Goal: Task Accomplishment & Management: Use online tool/utility

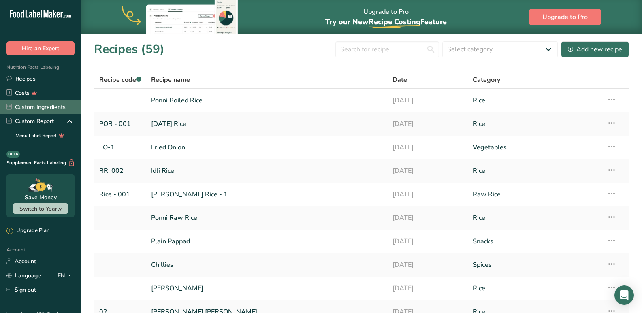
click at [33, 108] on link "Custom Ingredients" at bounding box center [40, 107] width 81 height 14
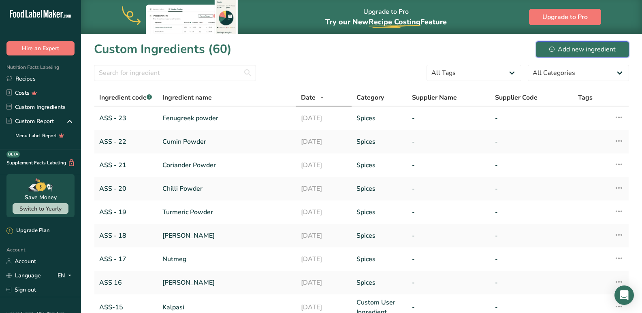
click at [590, 46] on div "Add new ingredient" at bounding box center [582, 50] width 66 height 10
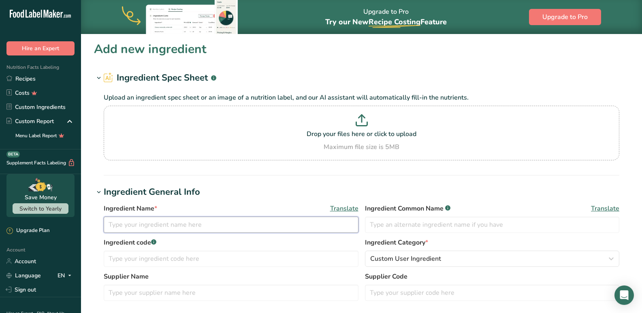
click at [136, 227] on input "text" at bounding box center [231, 225] width 255 height 16
type input "Fennel Powder"
click at [204, 260] on input "text" at bounding box center [231, 259] width 255 height 16
type input "ASS - 25"
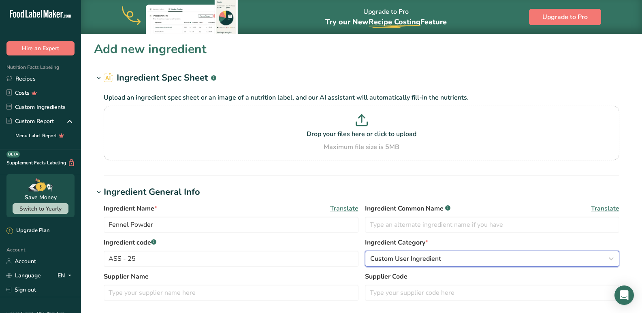
click at [439, 260] on span "Custom User Ingredient" at bounding box center [405, 259] width 71 height 10
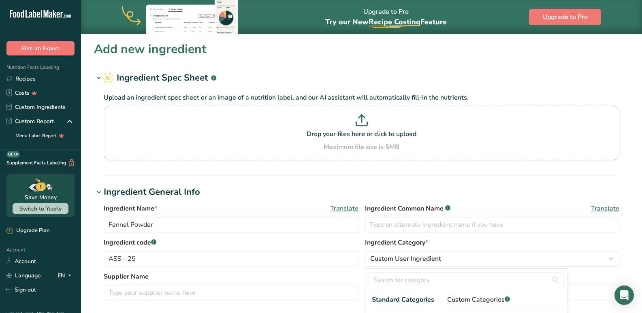
click at [464, 298] on span "Custom Categories .a-a{fill:#347362;}.b-a{fill:#fff;}" at bounding box center [478, 300] width 63 height 10
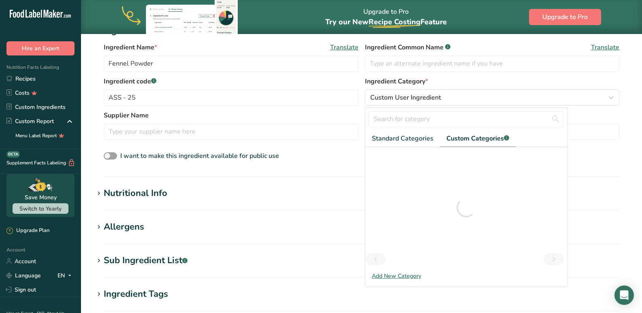
scroll to position [162, 0]
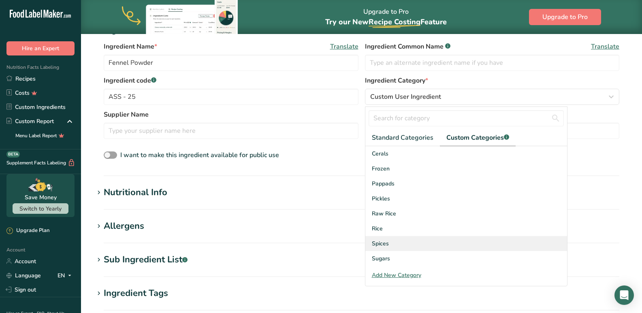
click at [377, 243] on span "Spices" at bounding box center [380, 243] width 17 height 8
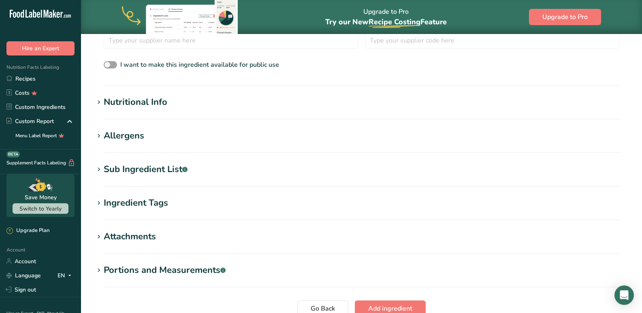
scroll to position [244, 0]
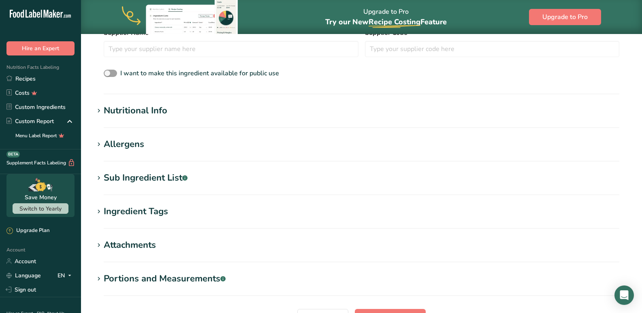
click at [140, 112] on div "Nutritional Info" at bounding box center [136, 110] width 64 height 13
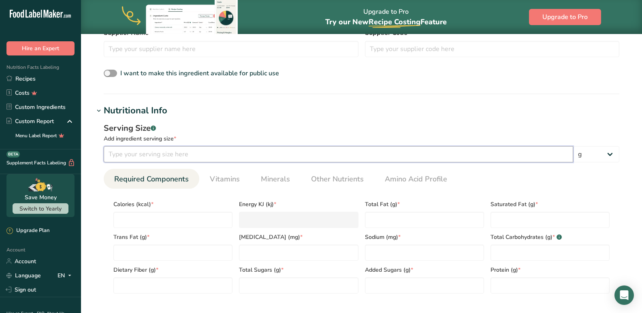
click at [127, 159] on input "number" at bounding box center [338, 154] width 469 height 16
type input "100"
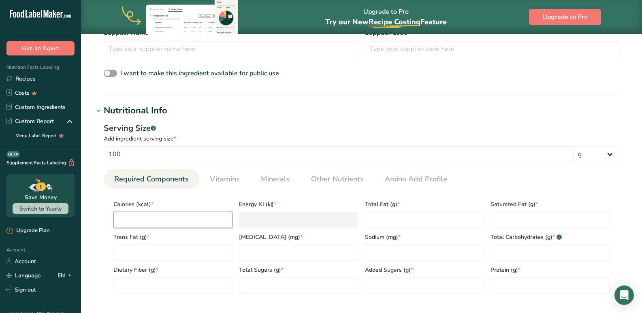
click at [143, 214] on input "number" at bounding box center [172, 220] width 119 height 16
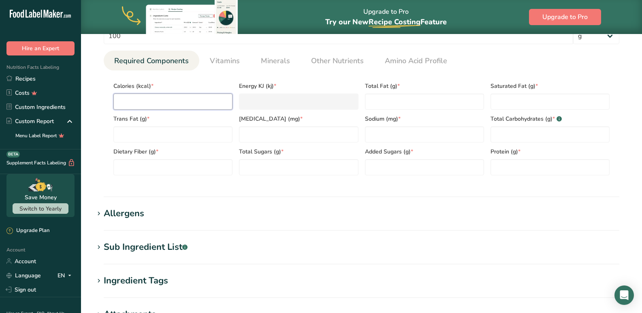
scroll to position [284, 0]
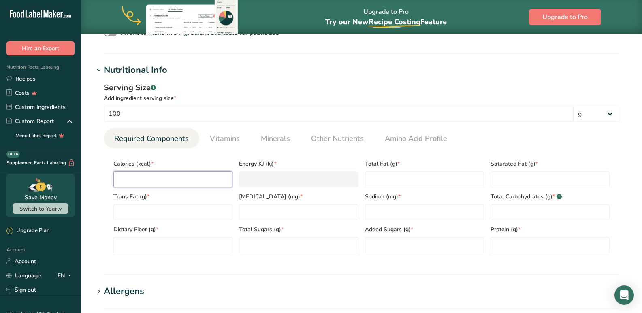
type input "1"
type KJ "4.2"
type input "13"
type KJ "54.4"
type input "138"
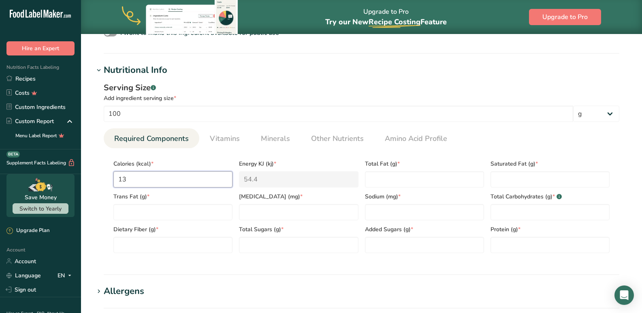
type KJ "577.4"
type input "13"
type KJ "54.4"
type input "1"
type KJ "4.2"
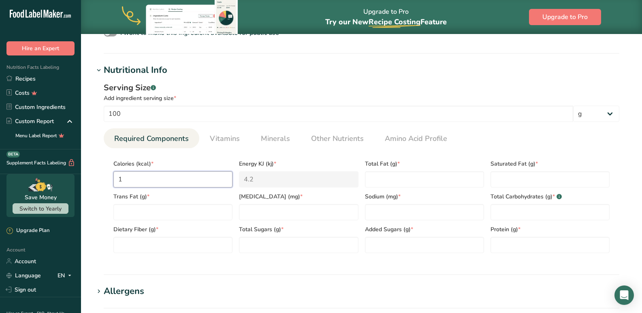
type input "0"
type KJ "0"
type input "3"
type KJ "12.6"
type input "33"
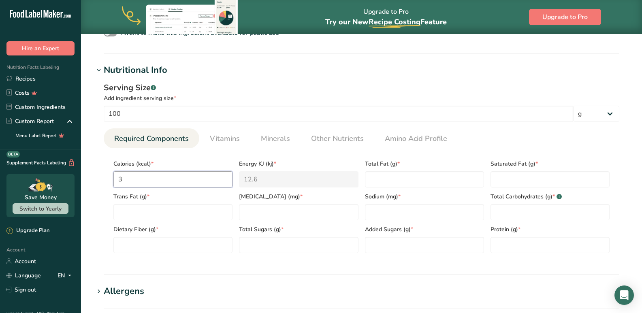
type KJ "138.1"
type input "331"
type KJ "1384.9"
type input "331"
click at [397, 187] on Fat "number" at bounding box center [424, 179] width 119 height 16
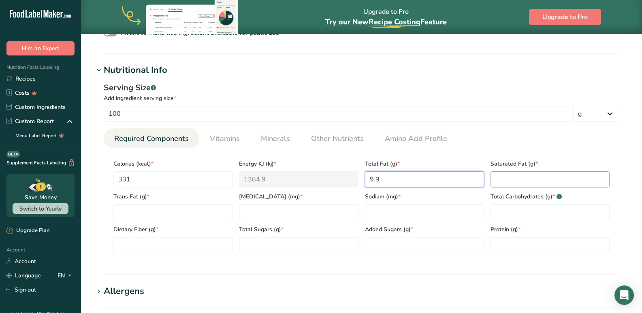
type Fat "9.9"
click at [526, 172] on Fat "number" at bounding box center [549, 179] width 119 height 16
type Fat "0.5"
click at [134, 218] on Fat "number" at bounding box center [172, 212] width 119 height 16
type Fat "0"
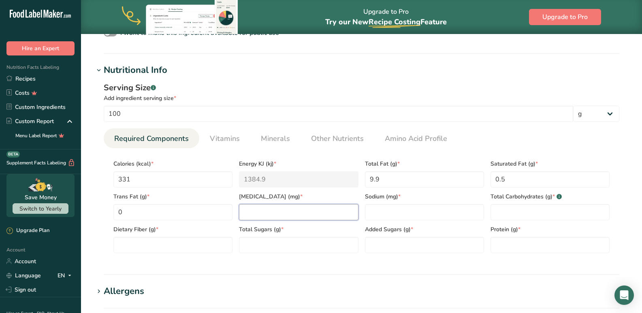
click at [248, 216] on input "number" at bounding box center [298, 212] width 119 height 16
type input "0"
click at [408, 217] on input "number" at bounding box center [424, 212] width 119 height 16
type input "88"
click at [526, 215] on Carbohydrates "number" at bounding box center [549, 212] width 119 height 16
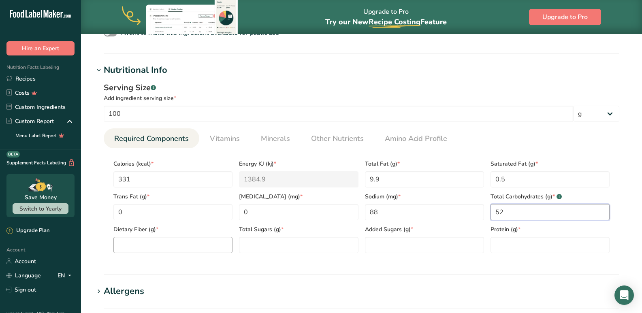
type Carbohydrates "52"
click at [172, 245] on Fiber "number" at bounding box center [172, 245] width 119 height 16
type Fiber "13"
click at [286, 255] on section "Calories (kcal) * 331 Energy KJ (kj) * 1384.9 Total Fat (g) * 9.9 Saturated Fat…" at bounding box center [361, 203] width 515 height 111
click at [281, 247] on Sugars "number" at bounding box center [298, 245] width 119 height 16
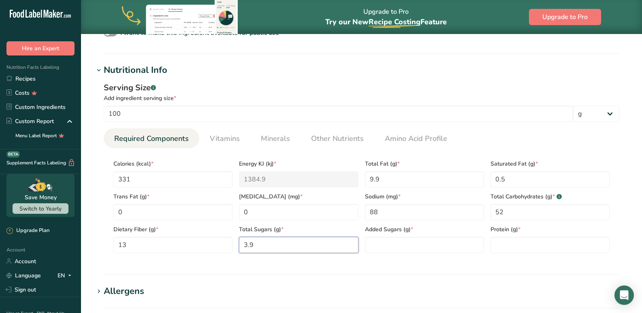
type Sugars "3.9"
click at [430, 225] on span "Added Sugars (g) *" at bounding box center [424, 229] width 119 height 8
click at [419, 238] on Sugars "number" at bounding box center [424, 245] width 119 height 16
type Sugars "0"
click at [512, 249] on input "number" at bounding box center [549, 245] width 119 height 16
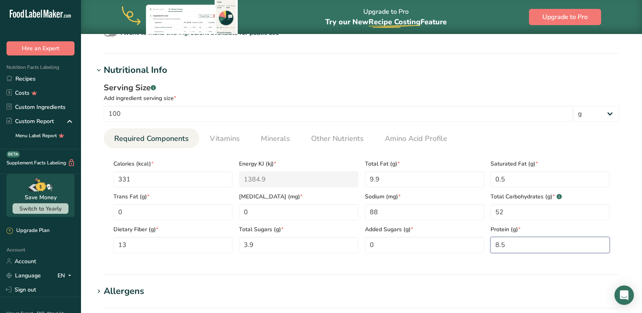
scroll to position [512, 0]
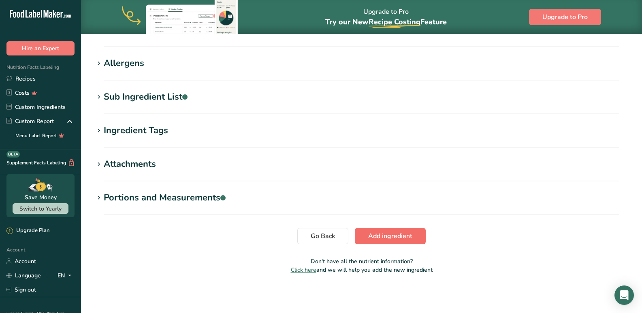
type input "8.5"
click at [399, 236] on span "Add ingredient" at bounding box center [390, 236] width 44 height 10
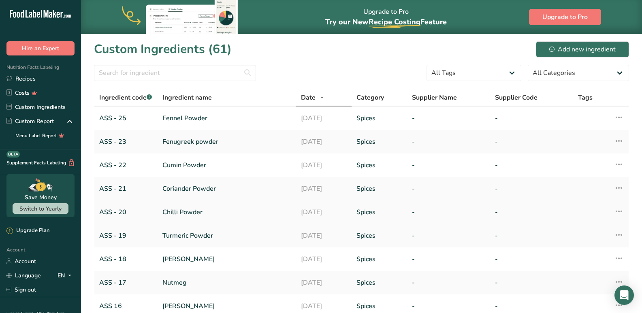
drag, startPoint x: 120, startPoint y: 118, endPoint x: 155, endPoint y: 205, distance: 94.1
click at [120, 118] on link "ASS - 25" at bounding box center [125, 118] width 53 height 10
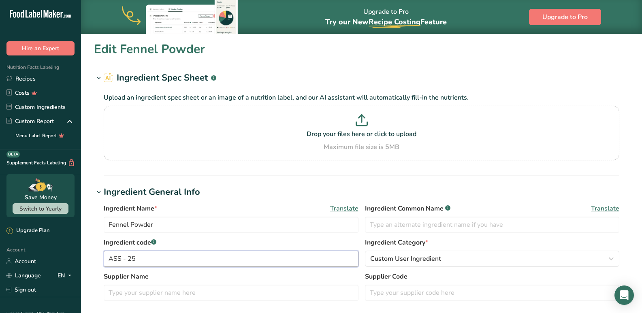
click at [136, 261] on input "ASS - 25" at bounding box center [231, 259] width 255 height 16
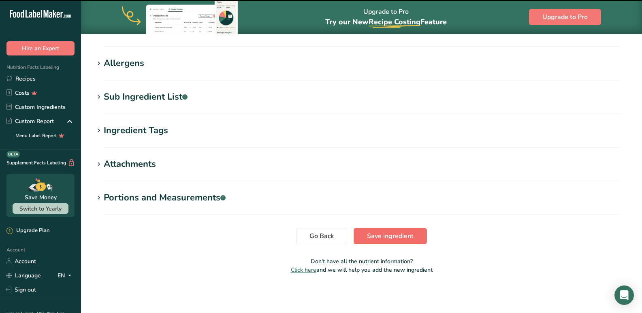
type input "ASS - 24"
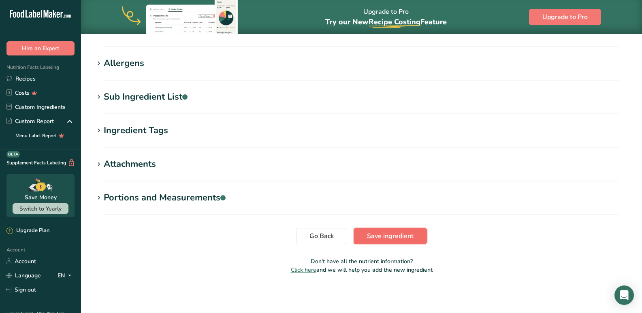
click at [374, 240] on span "Save ingredient" at bounding box center [390, 236] width 47 height 10
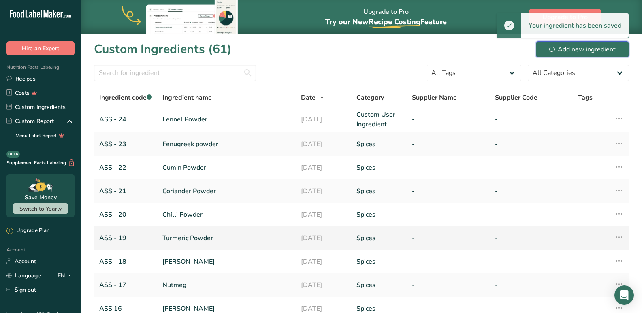
drag, startPoint x: 578, startPoint y: 51, endPoint x: 431, endPoint y: 230, distance: 231.6
click at [578, 47] on div "Add new ingredient" at bounding box center [582, 50] width 66 height 10
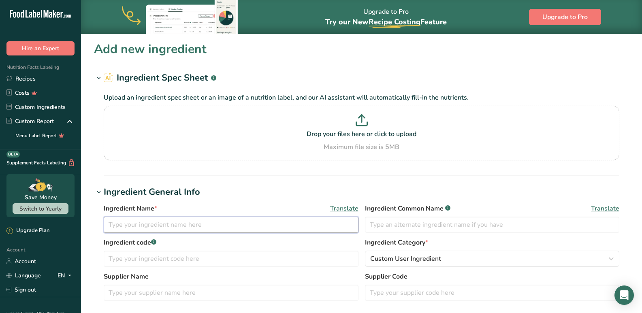
click at [198, 228] on input "text" at bounding box center [231, 225] width 255 height 16
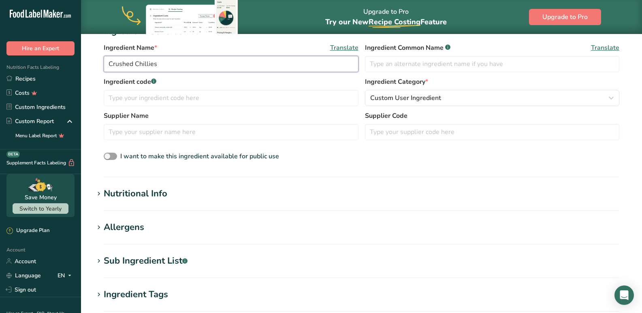
scroll to position [162, 0]
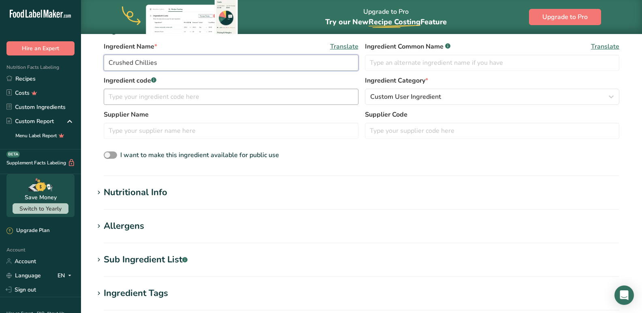
type input "Crushed Chillies"
click at [203, 100] on input "text" at bounding box center [231, 97] width 255 height 16
type input "a"
type input "ASS - 25"
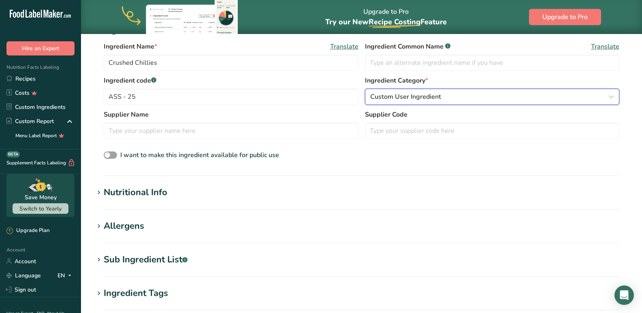
click at [419, 99] on span "Custom User Ingredient" at bounding box center [405, 97] width 71 height 10
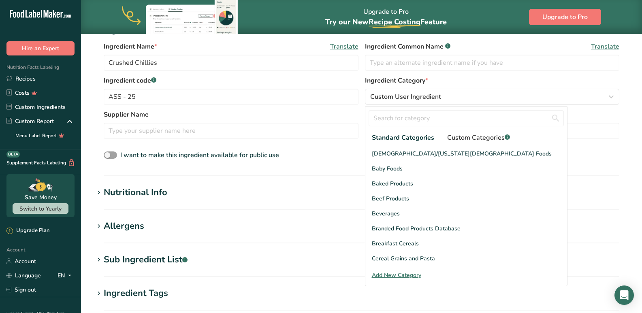
click at [452, 136] on span "Custom Categories .a-a{fill:#347362;}.b-a{fill:#fff;}" at bounding box center [478, 138] width 63 height 10
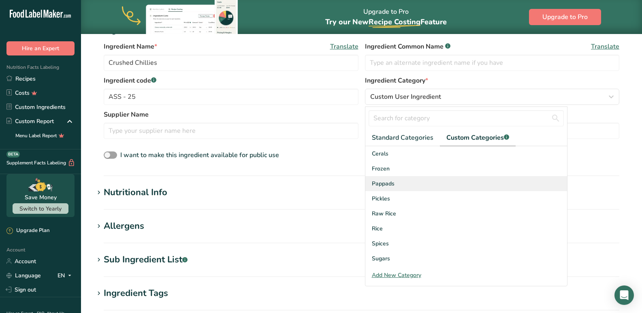
scroll to position [29, 0]
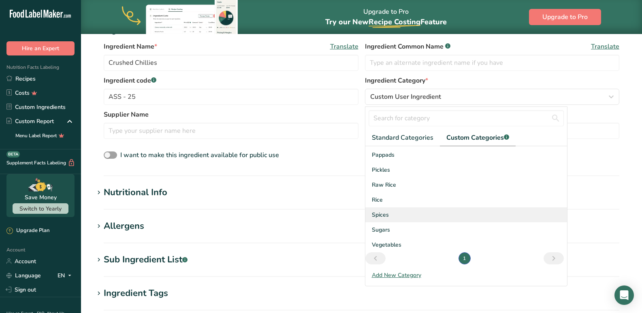
drag, startPoint x: 385, startPoint y: 212, endPoint x: 379, endPoint y: 211, distance: 5.7
click at [385, 210] on span "Spices" at bounding box center [380, 214] width 17 height 8
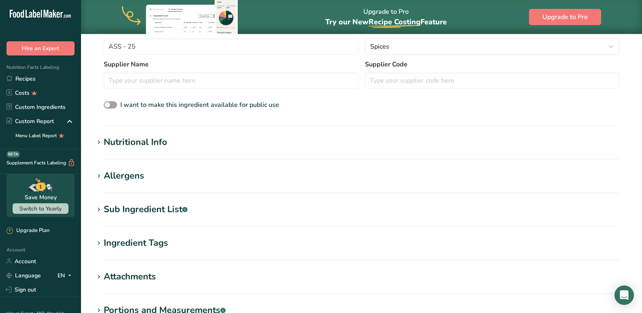
scroll to position [283, 0]
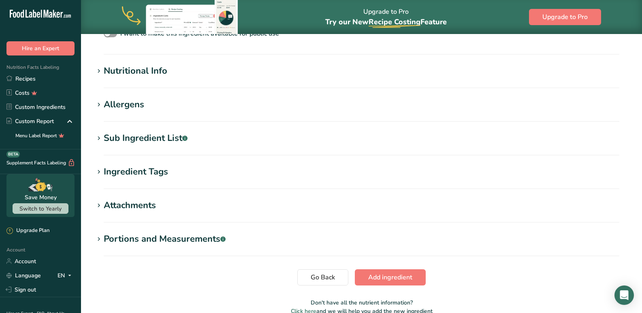
click at [141, 75] on div "Nutritional Info" at bounding box center [136, 70] width 64 height 13
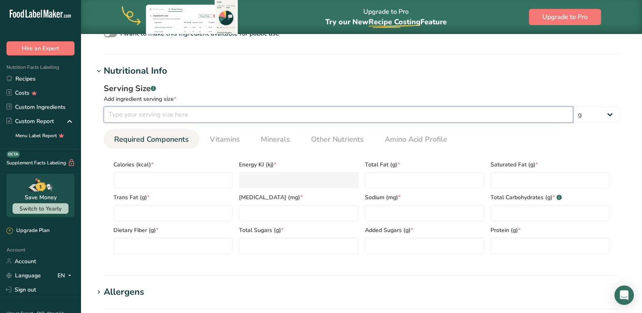
click at [149, 113] on input "number" at bounding box center [338, 114] width 469 height 16
type input "100"
click at [154, 184] on input "number" at bounding box center [172, 180] width 119 height 16
type input "2"
type KJ "8.4"
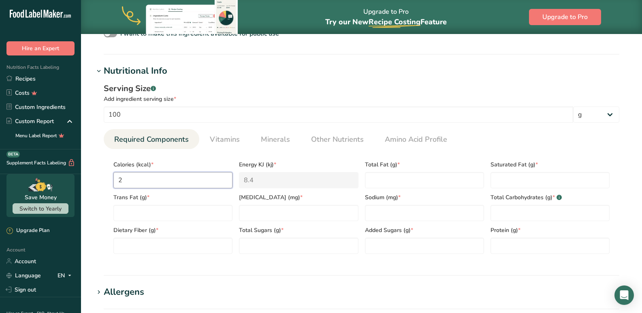
type input "22"
type KJ "92"
type input "225"
type KJ "941.4"
type input "225"
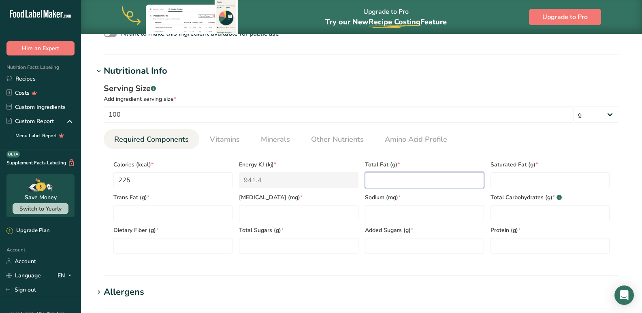
click at [387, 185] on Fat "number" at bounding box center [424, 180] width 119 height 16
type Fat "6.4"
click at [510, 179] on Fat "number" at bounding box center [549, 180] width 119 height 16
type Fat "0"
click at [132, 209] on Fat "number" at bounding box center [172, 213] width 119 height 16
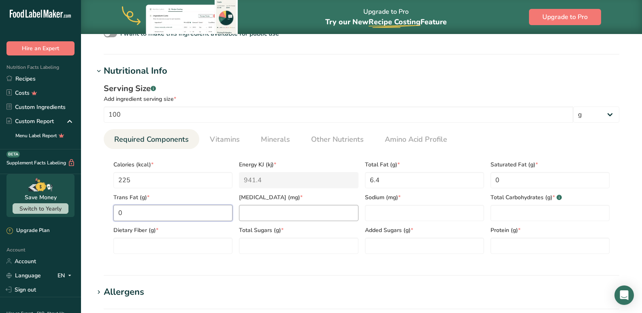
type Fat "0"
click at [263, 207] on input "number" at bounding box center [298, 213] width 119 height 16
type input "0"
click at [379, 204] on div "Sodium (mg) *" at bounding box center [423, 204] width 125 height 33
click at [379, 207] on input "number" at bounding box center [424, 213] width 119 height 16
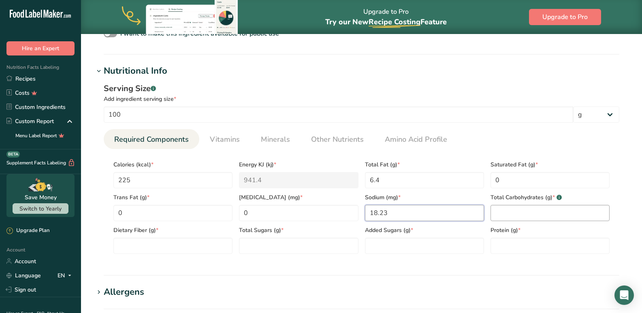
type input "18.23"
click at [507, 218] on Carbohydrates "number" at bounding box center [549, 213] width 119 height 16
type Carbohydrates "29.1"
click at [130, 250] on Fiber "number" at bounding box center [172, 246] width 119 height 16
type Fiber "31"
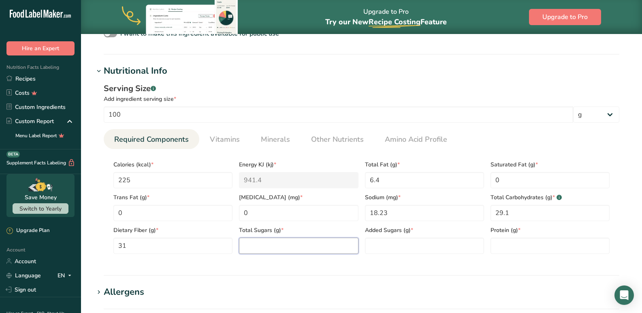
click at [262, 253] on Sugars "number" at bounding box center [298, 246] width 119 height 16
type Sugars "4.3"
click at [402, 246] on Sugars "number" at bounding box center [424, 246] width 119 height 16
drag, startPoint x: 402, startPoint y: 246, endPoint x: 359, endPoint y: 244, distance: 43.0
click at [359, 244] on div "Calories (kcal) * 225 Energy KJ (kj) * 941.4 Total Fat (g) * 6.4 Saturated Fat …" at bounding box center [361, 204] width 502 height 98
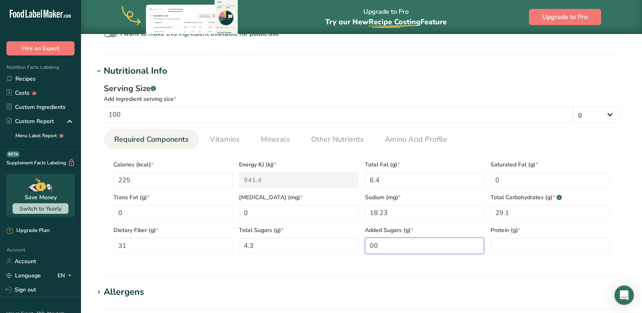
type Sugars "0"
click at [517, 248] on input "number" at bounding box center [549, 246] width 119 height 16
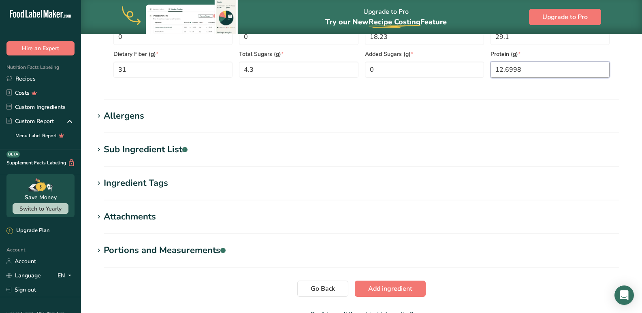
scroll to position [512, 0]
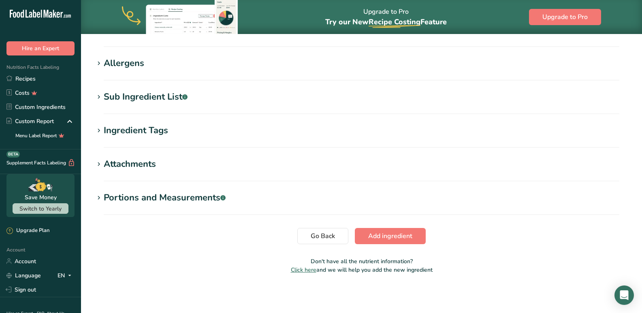
type input "12.6998"
click at [407, 238] on span "Add ingredient" at bounding box center [390, 236] width 44 height 10
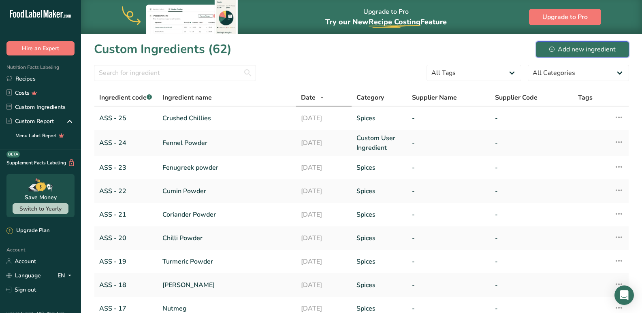
click at [557, 54] on button "Add new ingredient" at bounding box center [581, 49] width 93 height 16
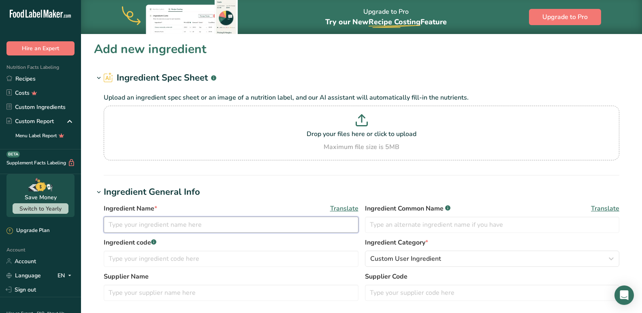
click at [159, 227] on input "text" at bounding box center [231, 225] width 255 height 16
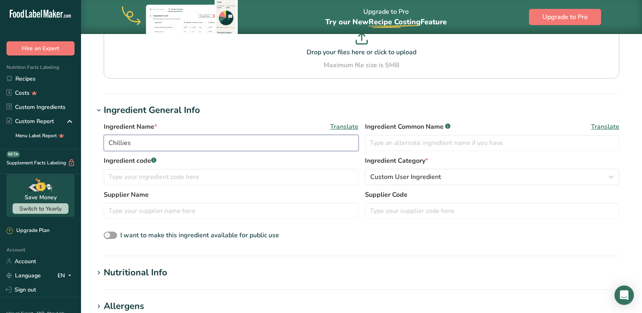
scroll to position [81, 0]
type input "Chillies"
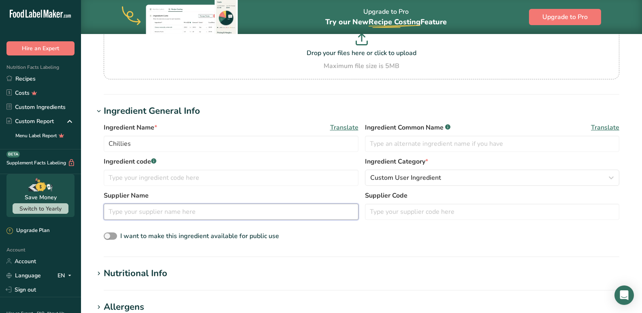
click at [149, 212] on input "text" at bounding box center [231, 212] width 255 height 16
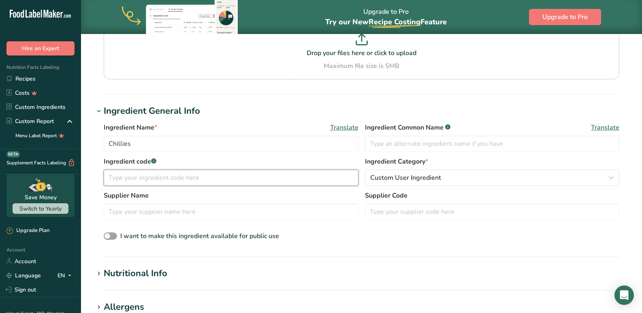
click at [138, 174] on input "text" at bounding box center [231, 178] width 255 height 16
type input "ASS - 25"
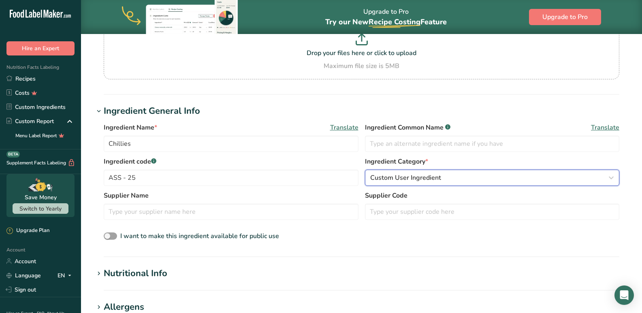
click at [446, 178] on div "Custom User Ingredient" at bounding box center [489, 178] width 239 height 10
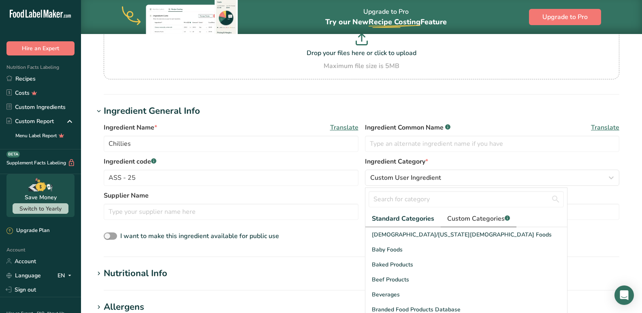
click at [452, 219] on span "Custom Categories .a-a{fill:#347362;}.b-a{fill:#fff;}" at bounding box center [478, 219] width 63 height 10
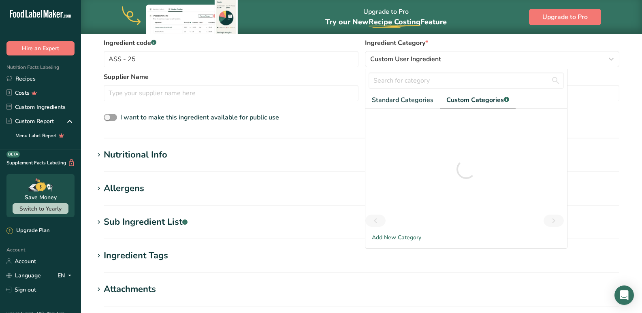
scroll to position [202, 0]
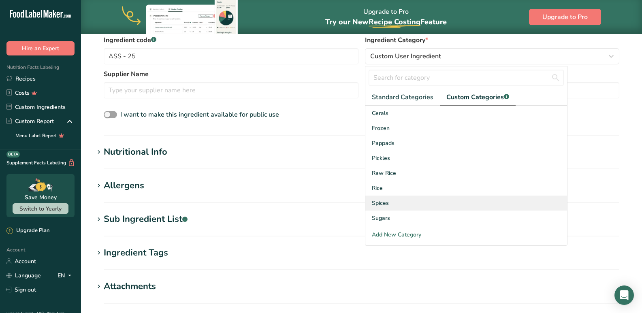
click at [383, 201] on span "Spices" at bounding box center [380, 203] width 17 height 8
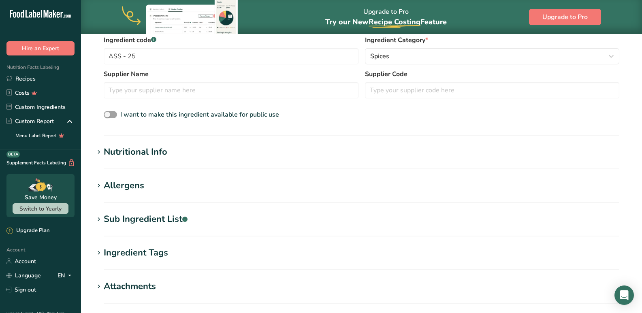
click at [155, 156] on div "Nutritional Info" at bounding box center [136, 151] width 64 height 13
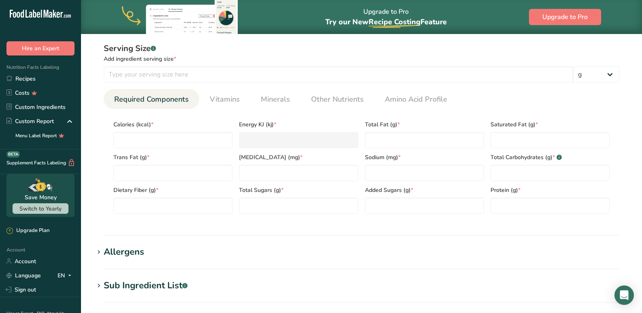
scroll to position [324, 0]
click at [388, 172] on input "number" at bounding box center [424, 172] width 119 height 16
type input "18.23"
click at [271, 221] on div "Serving Size .a-a{fill:#347362;}.b-a{fill:#fff;} Add ingredient serving size * …" at bounding box center [361, 130] width 535 height 187
click at [172, 134] on input "number" at bounding box center [172, 140] width 119 height 16
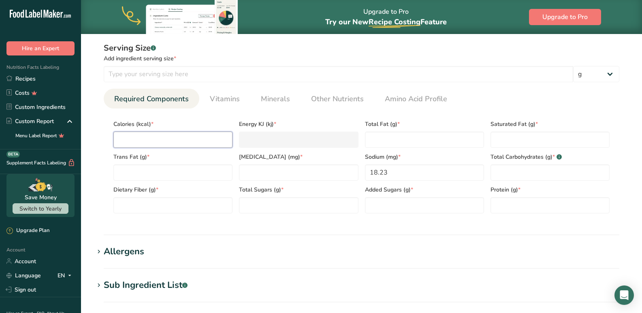
type input "2"
type KJ "8.4"
type input "22"
type KJ "92"
type input "225"
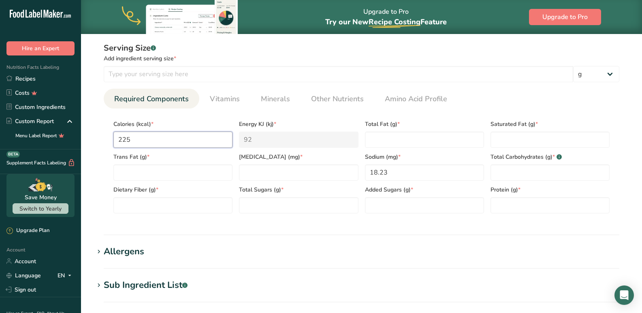
type KJ "941.4"
type input "225"
click at [377, 136] on Fat "number" at bounding box center [424, 140] width 119 height 16
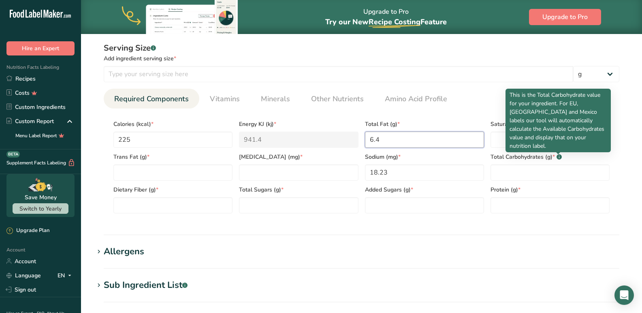
type Fat "6.4"
click at [526, 128] on p "This is the Total Carbohydrate value for your ingredient. For EU, [GEOGRAPHIC_D…" at bounding box center [557, 120] width 97 height 59
click at [505, 136] on Fat "number" at bounding box center [549, 140] width 119 height 16
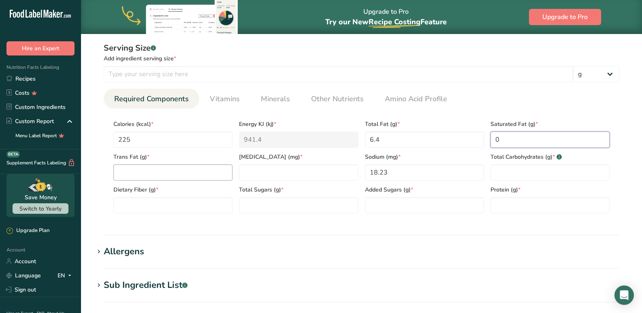
type Fat "0"
click at [155, 170] on Fat "number" at bounding box center [172, 172] width 119 height 16
type Fat "0"
click at [290, 179] on input "number" at bounding box center [298, 172] width 119 height 16
type input "0"
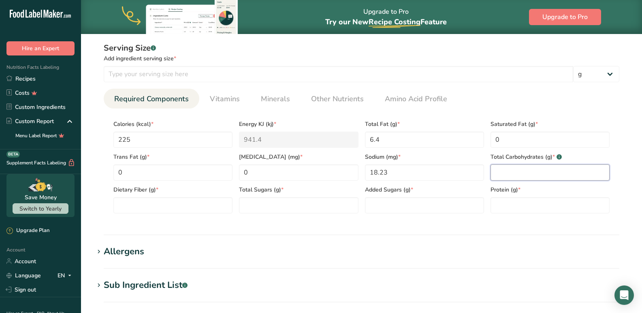
click at [497, 173] on Carbohydrates "number" at bounding box center [549, 172] width 119 height 16
type Carbohydrates "29.1"
click at [174, 208] on Fiber "number" at bounding box center [172, 205] width 119 height 16
type Fiber "31"
click at [280, 211] on Sugars "number" at bounding box center [298, 205] width 119 height 16
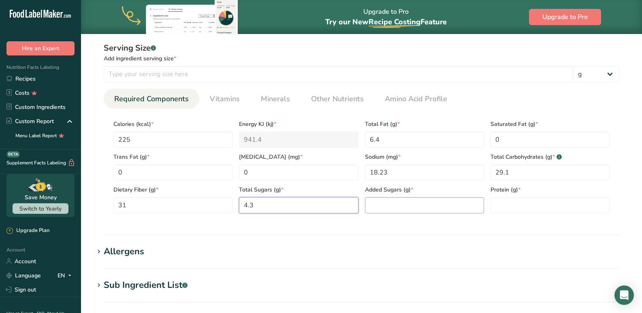
type Sugars "4.3"
click at [425, 204] on Sugars "number" at bounding box center [424, 205] width 119 height 16
type Sugars "0"
click at [506, 200] on input "number" at bounding box center [549, 205] width 119 height 16
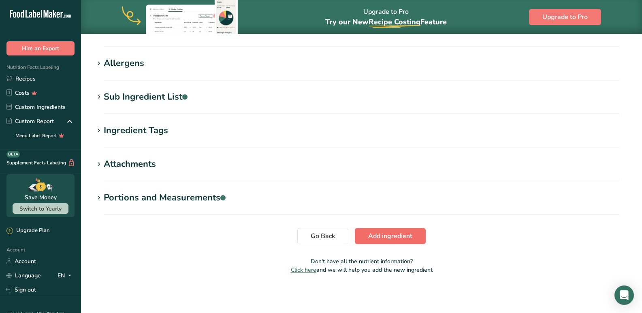
type input "12.7"
click at [375, 237] on span "Add ingredient" at bounding box center [390, 236] width 44 height 10
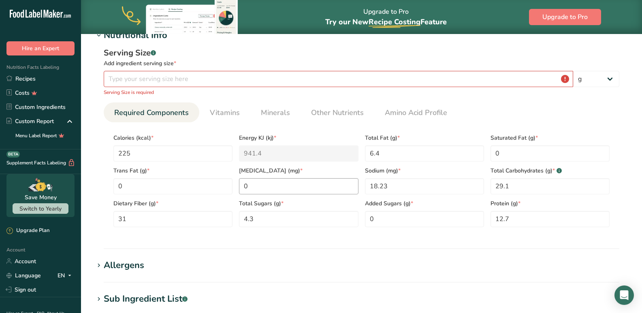
scroll to position [109, 0]
click at [119, 86] on input "number" at bounding box center [338, 79] width 469 height 16
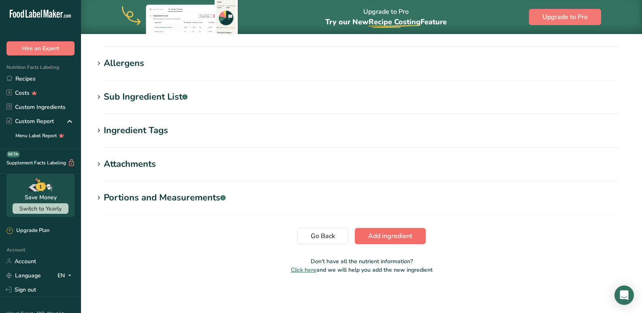
type input "100"
click at [374, 236] on span "Add ingredient" at bounding box center [390, 236] width 44 height 10
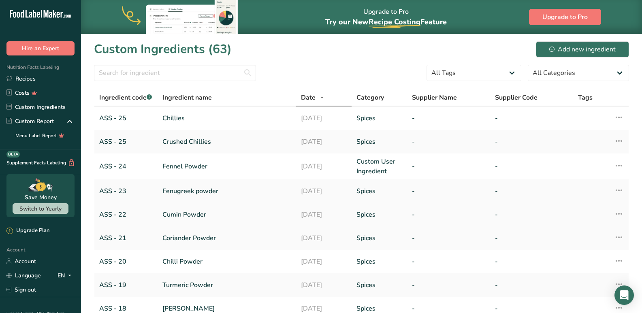
click at [111, 117] on link "ASS - 25" at bounding box center [125, 118] width 53 height 10
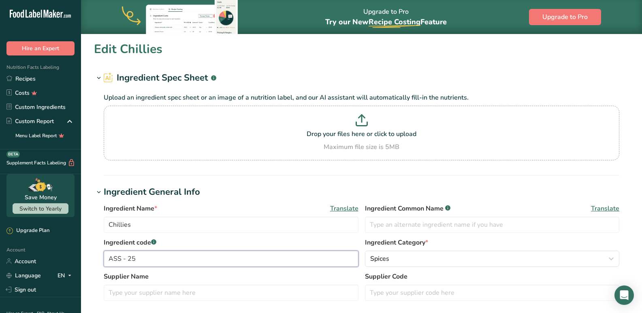
click at [144, 254] on input "ASS - 25" at bounding box center [231, 259] width 255 height 16
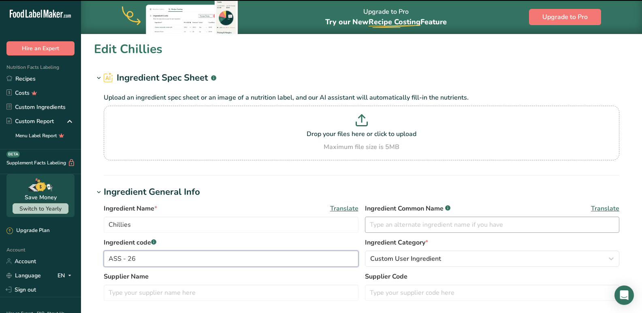
scroll to position [308, 0]
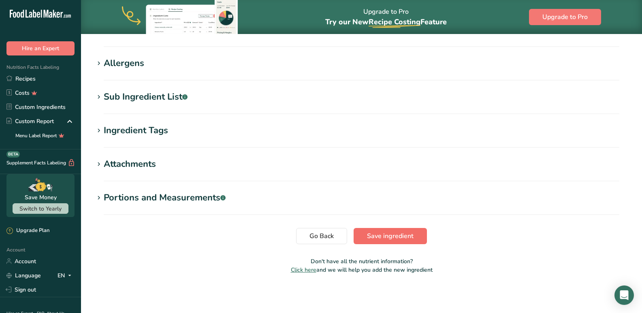
type input "ASS - 26"
click at [387, 240] on span "Save ingredient" at bounding box center [390, 236] width 47 height 10
